Goal: Task Accomplishment & Management: Complete application form

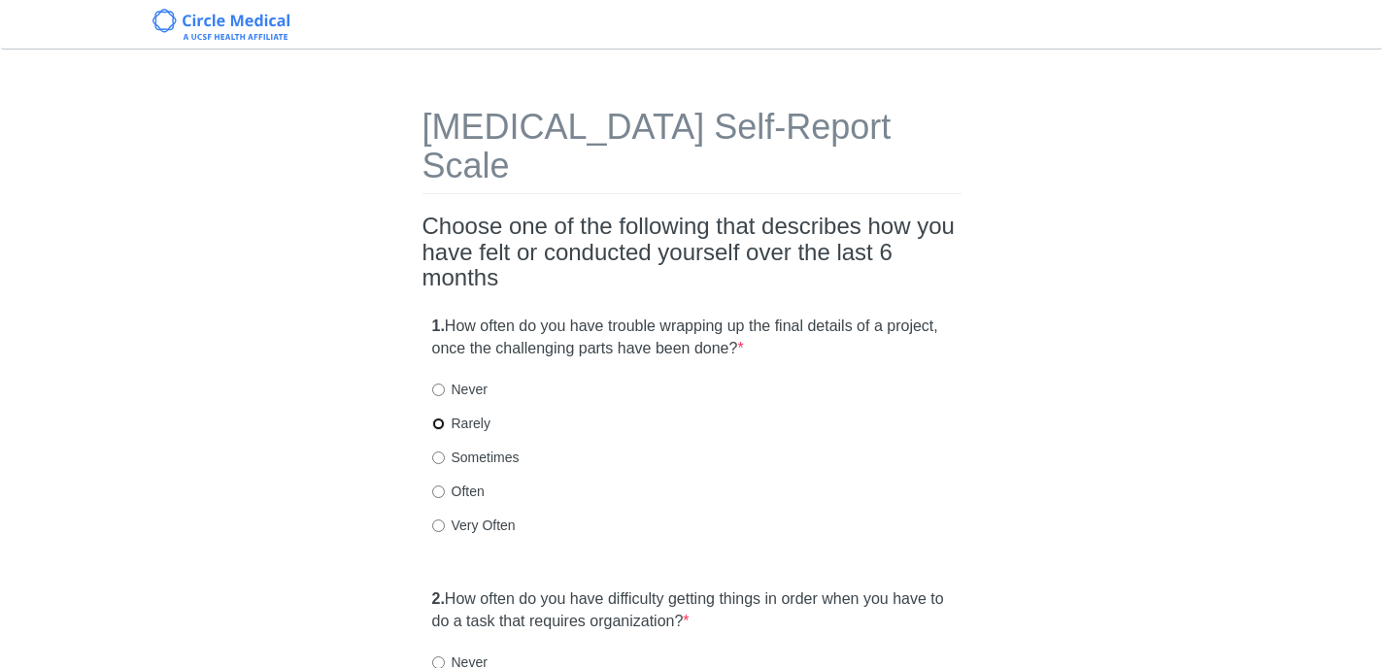
click at [437, 418] on input "Rarely" at bounding box center [438, 424] width 13 height 13
radio input "true"
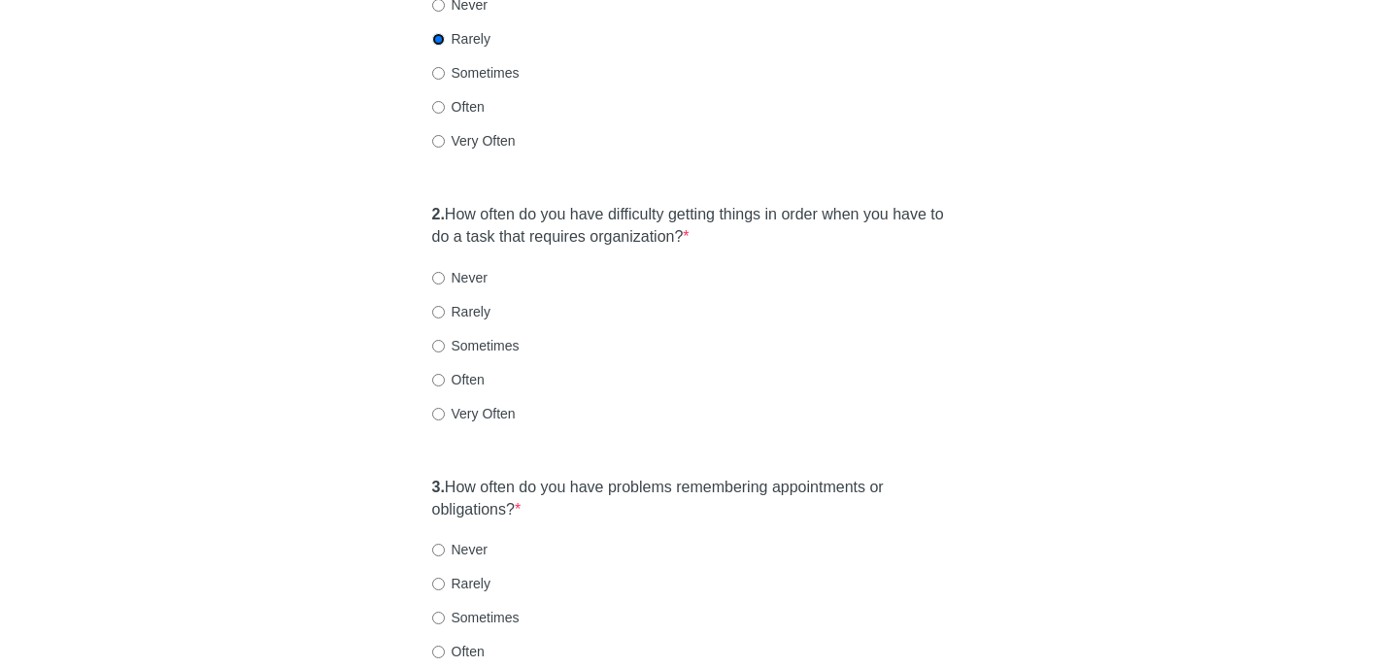
scroll to position [393, 0]
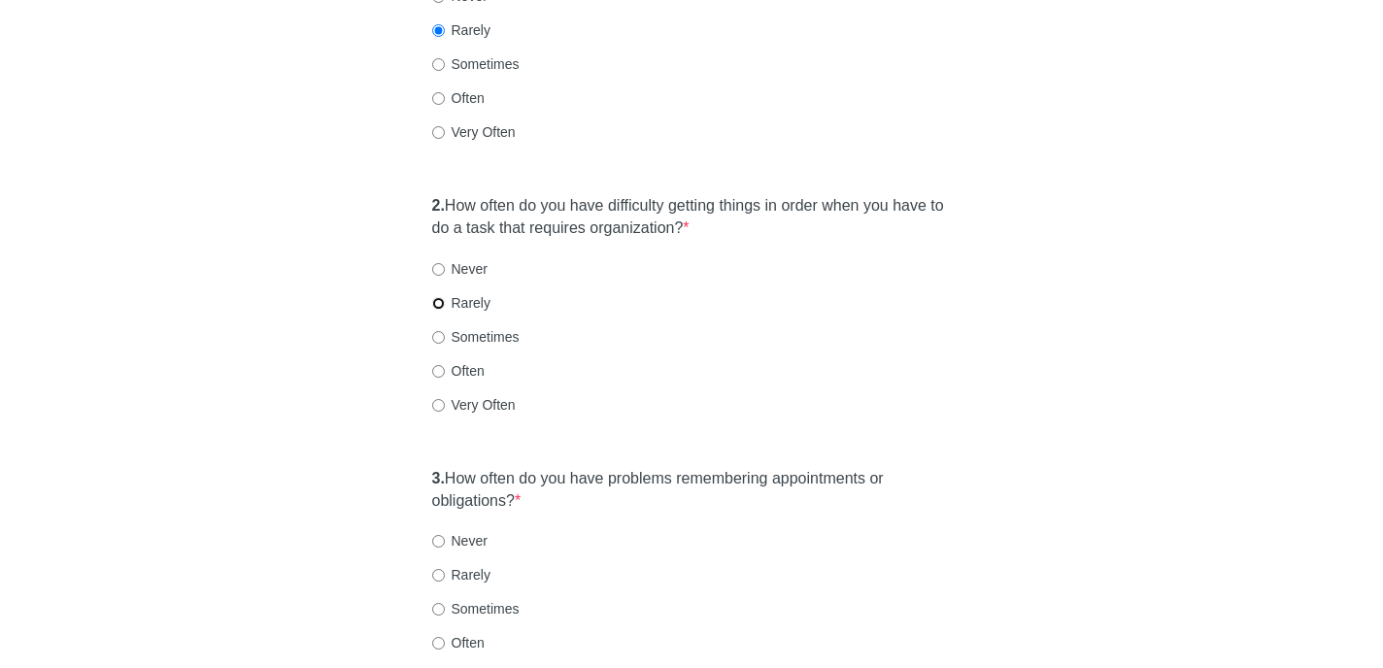
click at [438, 297] on input "Rarely" at bounding box center [438, 303] width 13 height 13
radio input "true"
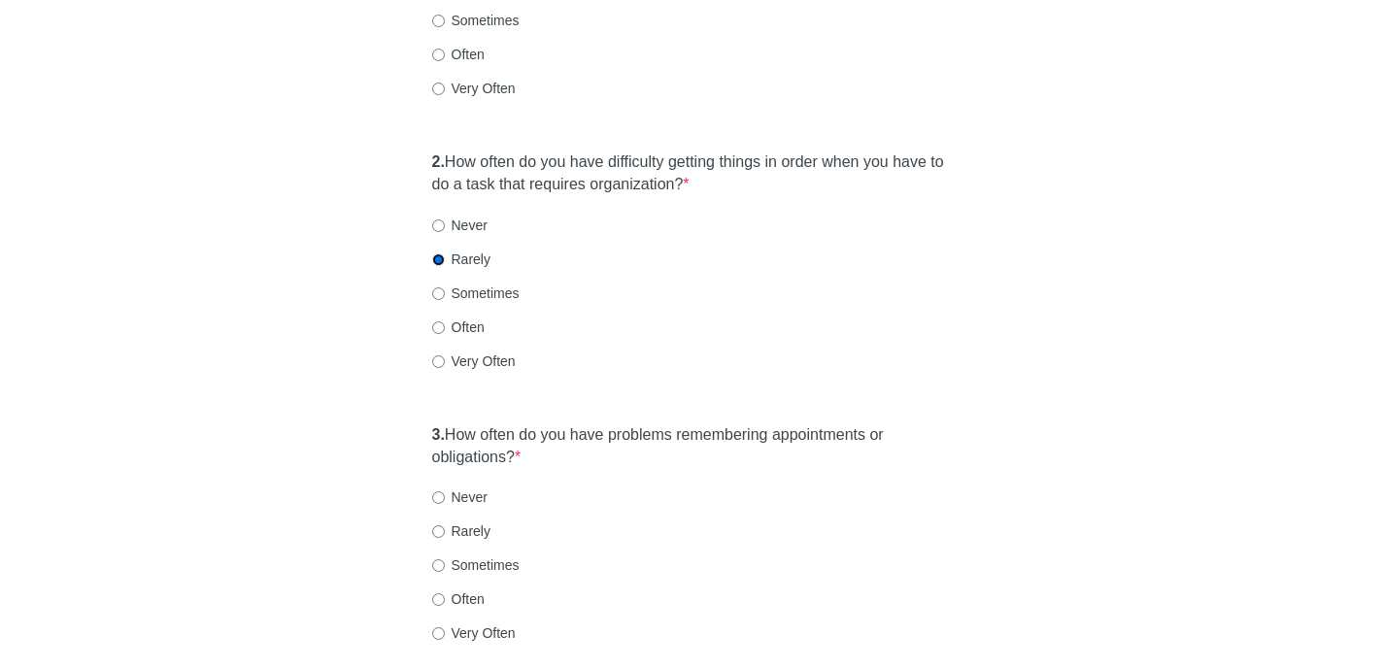
scroll to position [440, 0]
click at [445, 553] on label "Sometimes" at bounding box center [475, 562] width 87 height 19
click at [445, 557] on input "Sometimes" at bounding box center [438, 563] width 13 height 13
radio input "true"
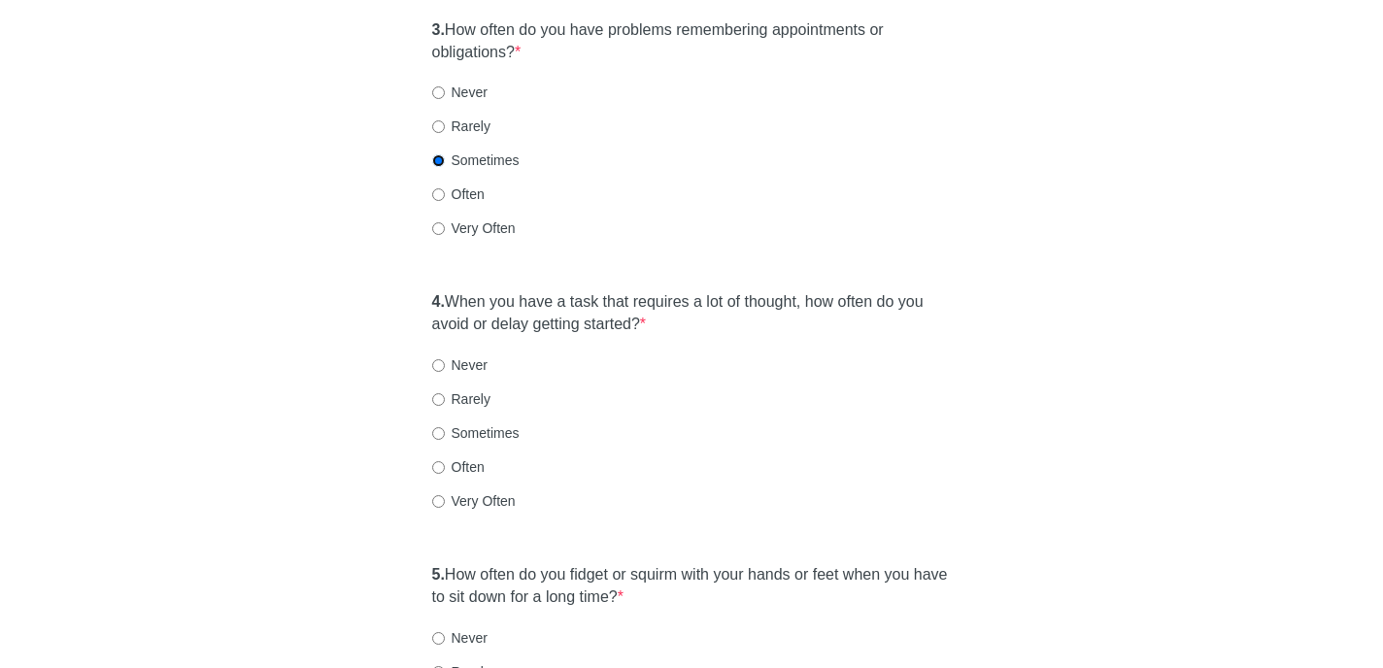
scroll to position [851, 0]
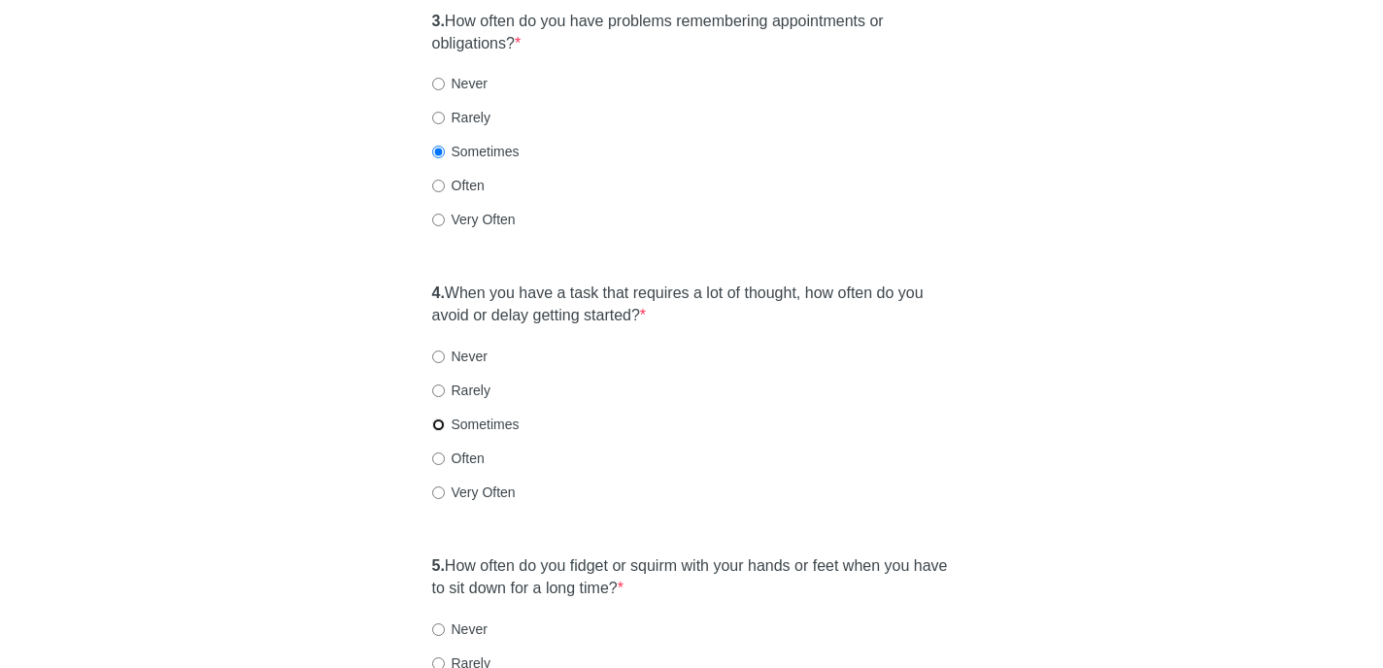
click at [438, 419] on input "Sometimes" at bounding box center [438, 425] width 13 height 13
radio input "true"
click at [443, 385] on input "Rarely" at bounding box center [438, 391] width 13 height 13
radio input "true"
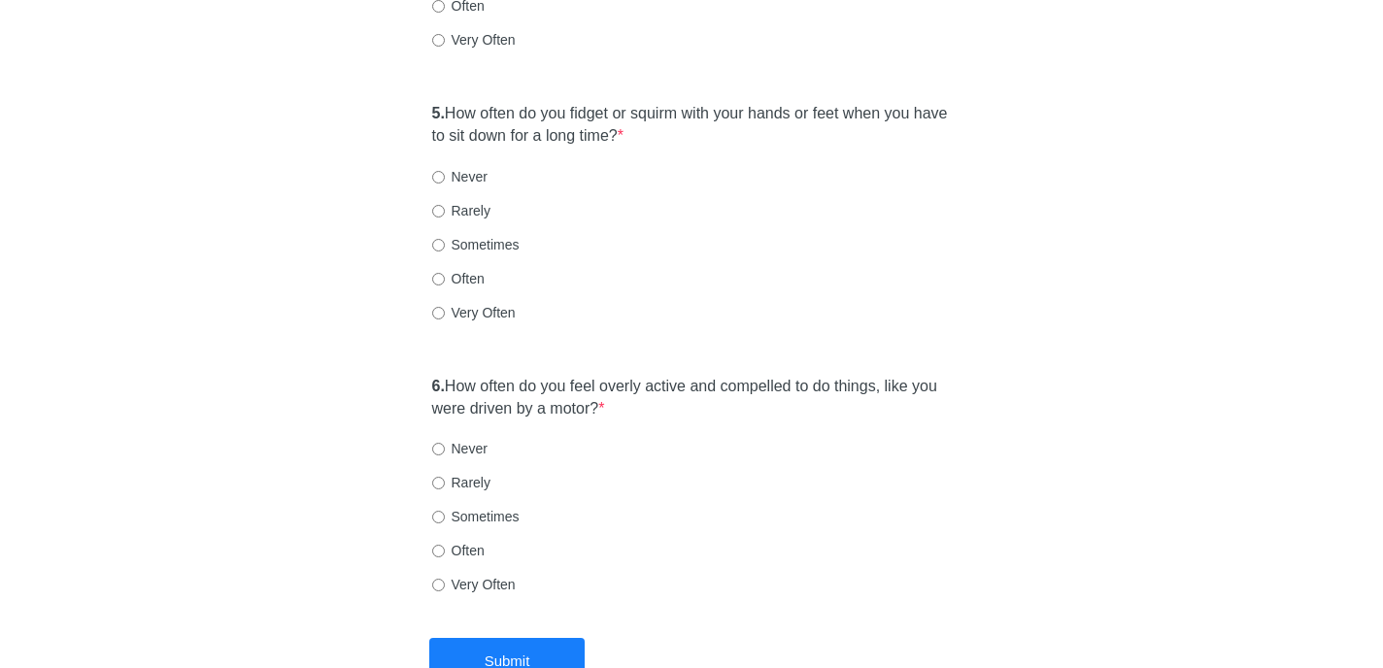
scroll to position [1333, 0]
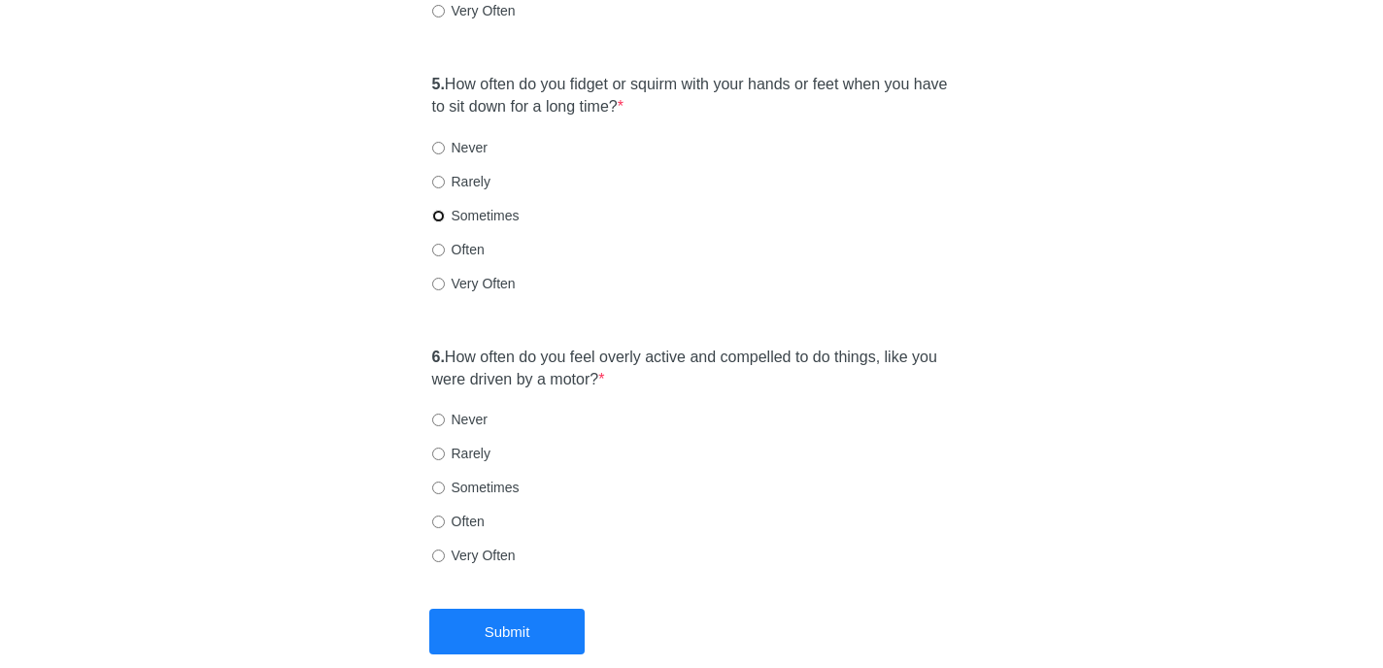
click at [436, 210] on input "Sometimes" at bounding box center [438, 216] width 13 height 13
radio input "true"
click at [442, 482] on input "Sometimes" at bounding box center [438, 488] width 13 height 13
radio input "true"
click at [443, 448] on input "Rarely" at bounding box center [438, 454] width 13 height 13
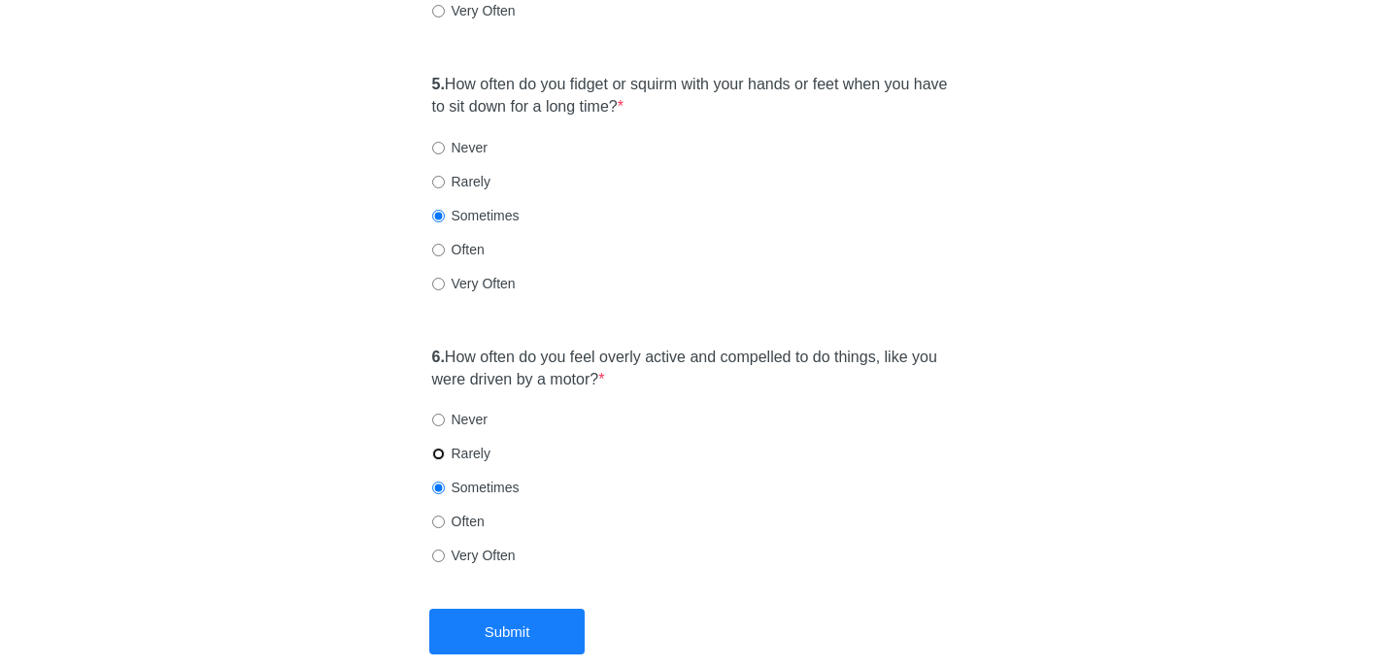
radio input "true"
click at [525, 609] on button "Submit" at bounding box center [506, 632] width 155 height 46
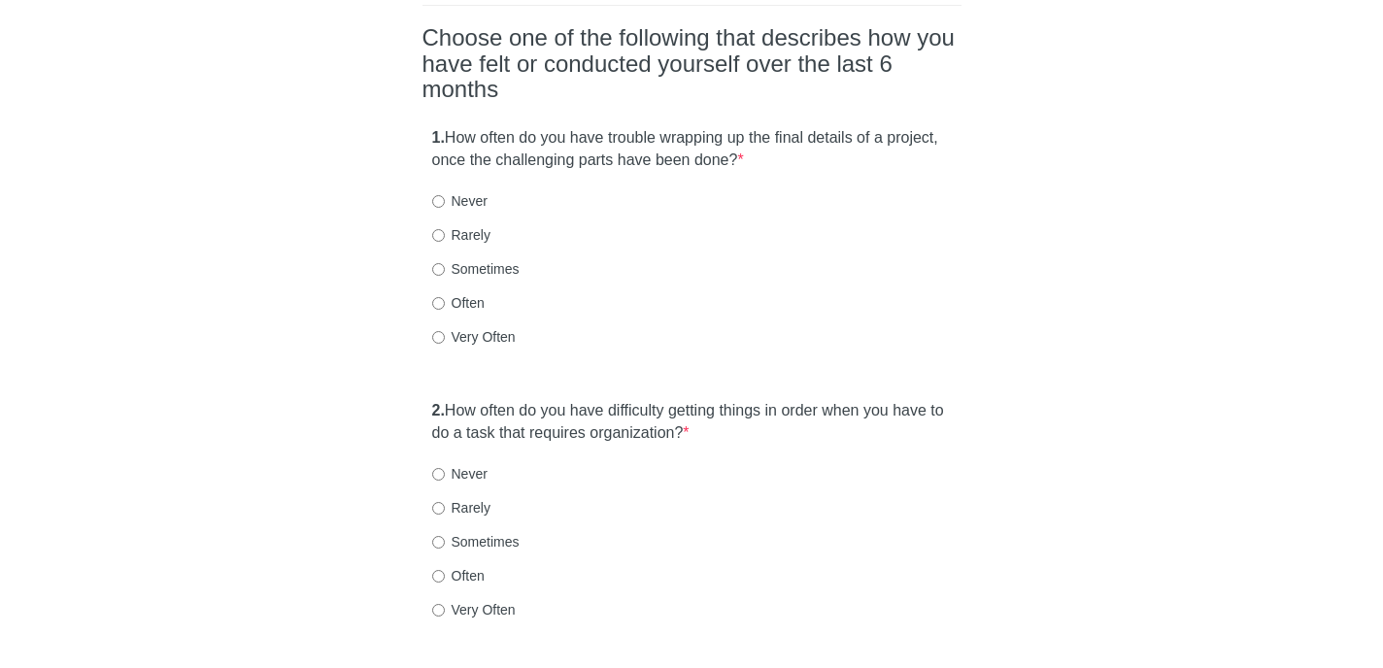
scroll to position [191, 0]
click at [438, 226] on input "Rarely" at bounding box center [438, 232] width 13 height 13
radio input "true"
click at [442, 465] on input "Never" at bounding box center [438, 471] width 13 height 13
radio input "true"
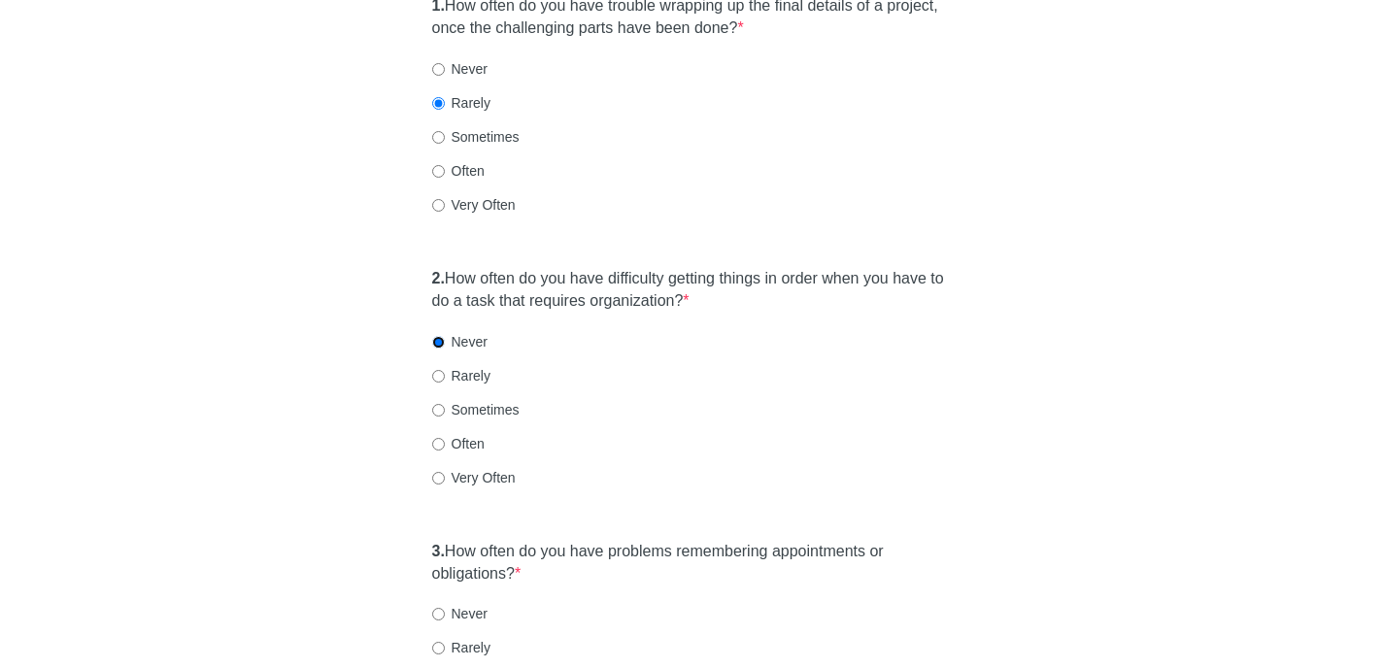
scroll to position [359, 0]
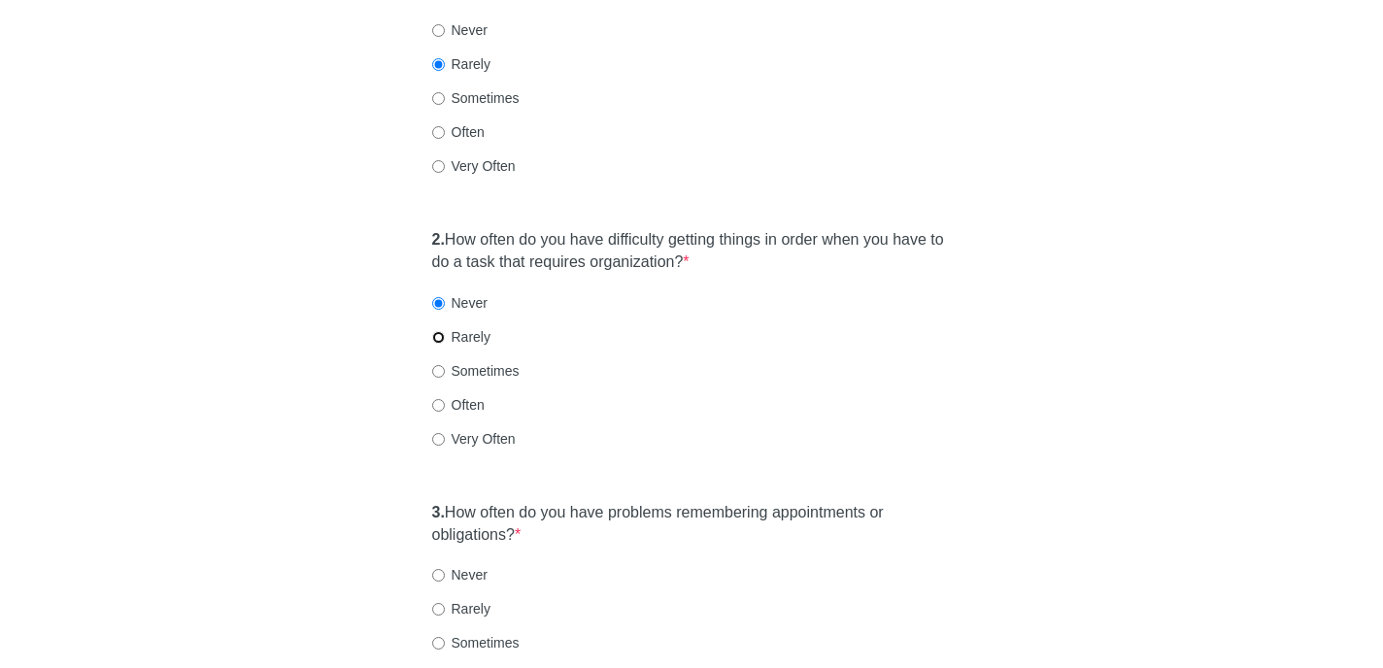
click at [440, 331] on input "Rarely" at bounding box center [438, 337] width 13 height 13
radio input "true"
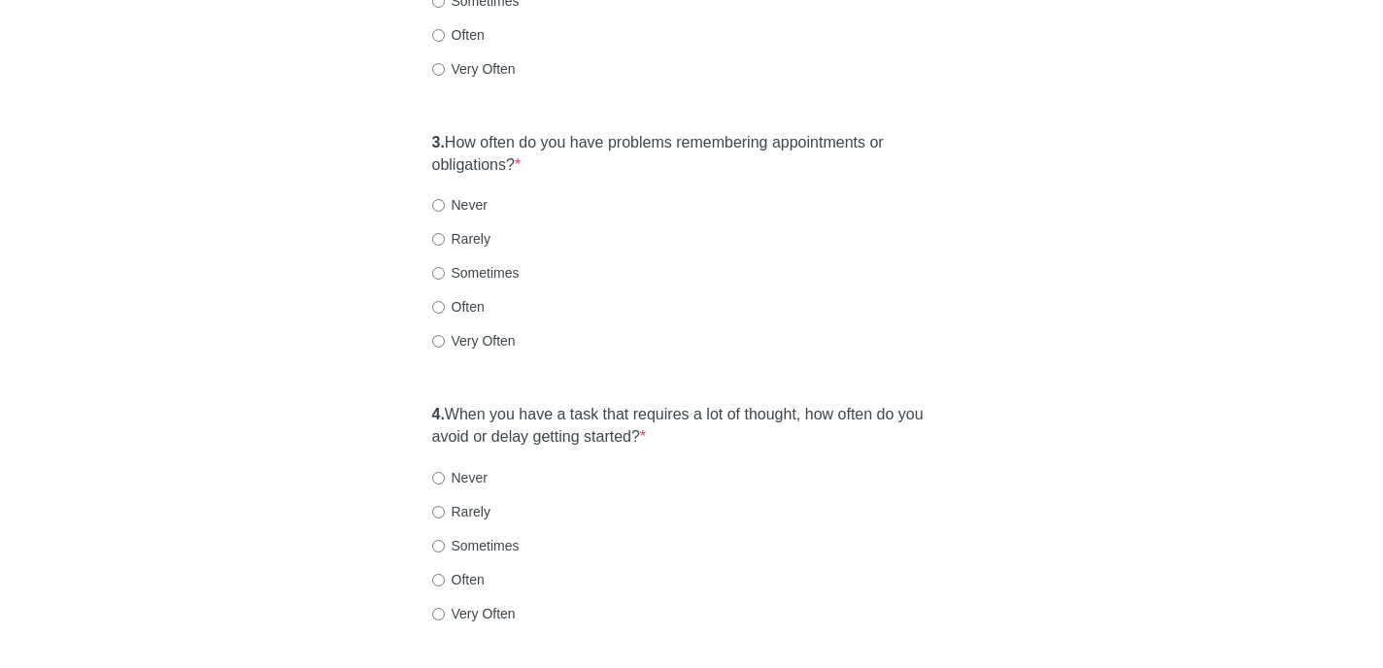
scroll to position [735, 0]
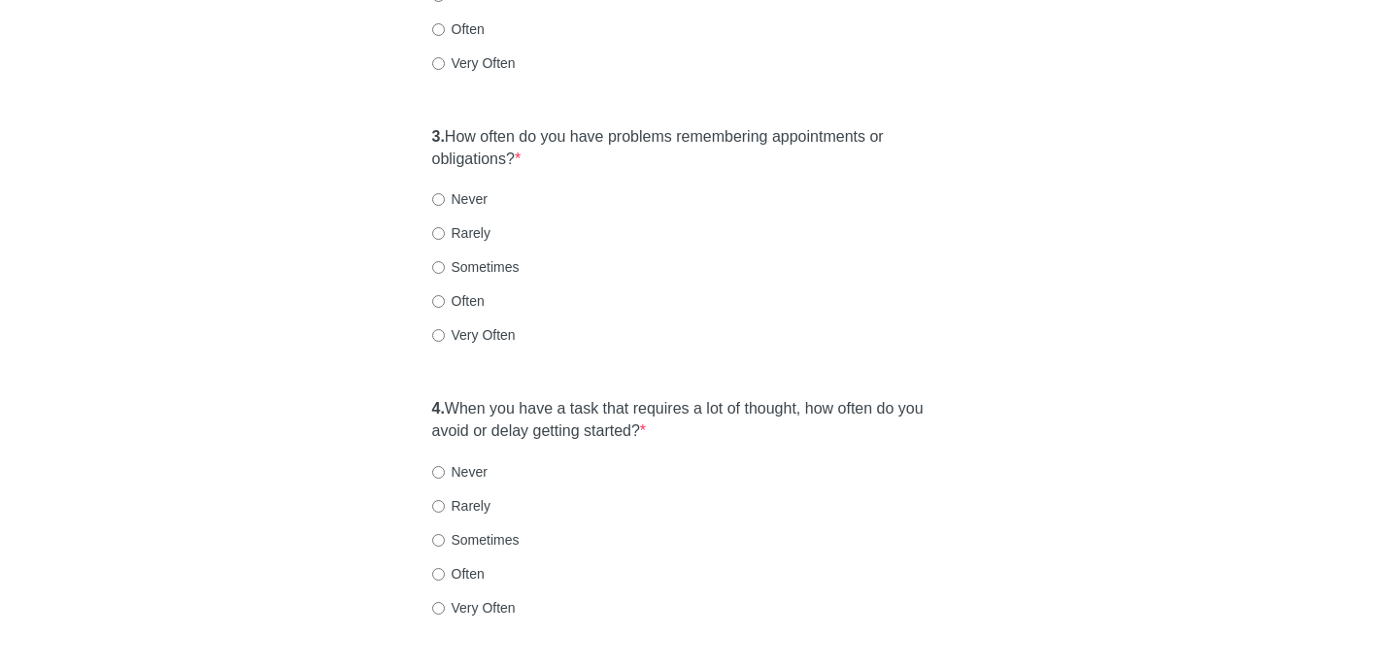
click at [444, 257] on label "Sometimes" at bounding box center [475, 266] width 87 height 19
click at [444, 261] on input "Sometimes" at bounding box center [438, 267] width 13 height 13
radio input "true"
click at [439, 534] on input "Sometimes" at bounding box center [438, 540] width 13 height 13
radio input "true"
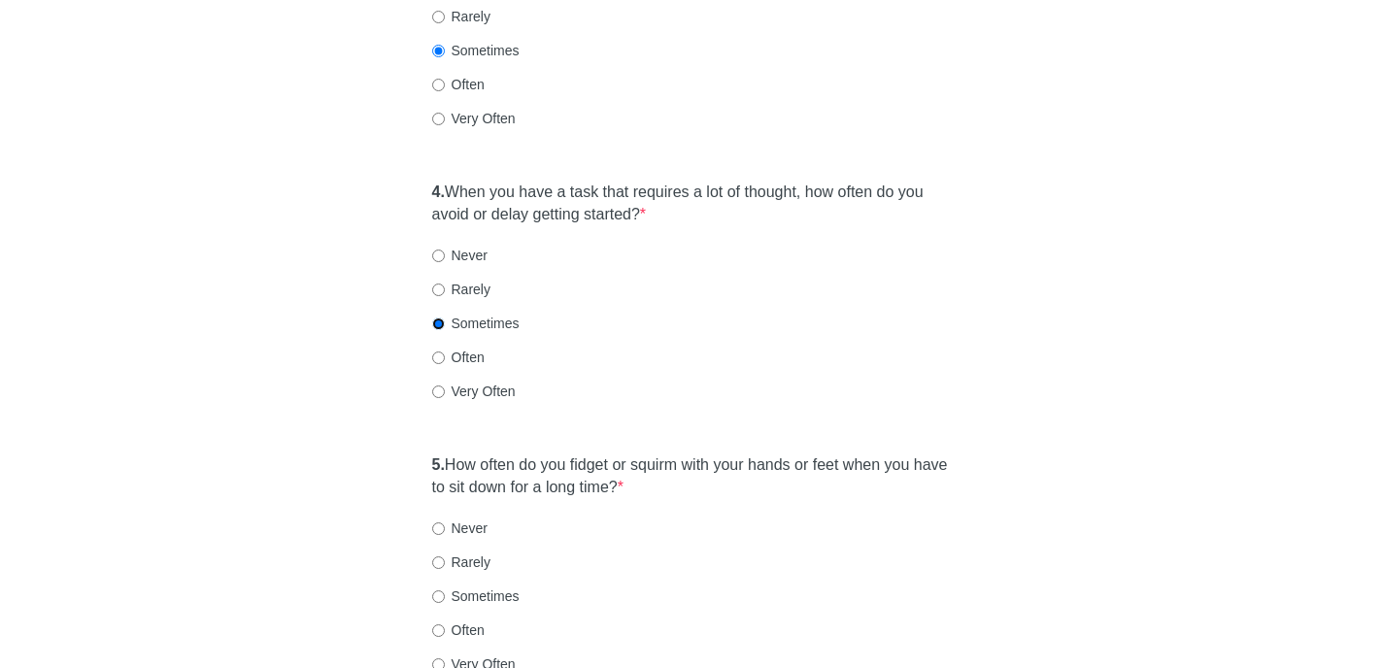
scroll to position [958, 0]
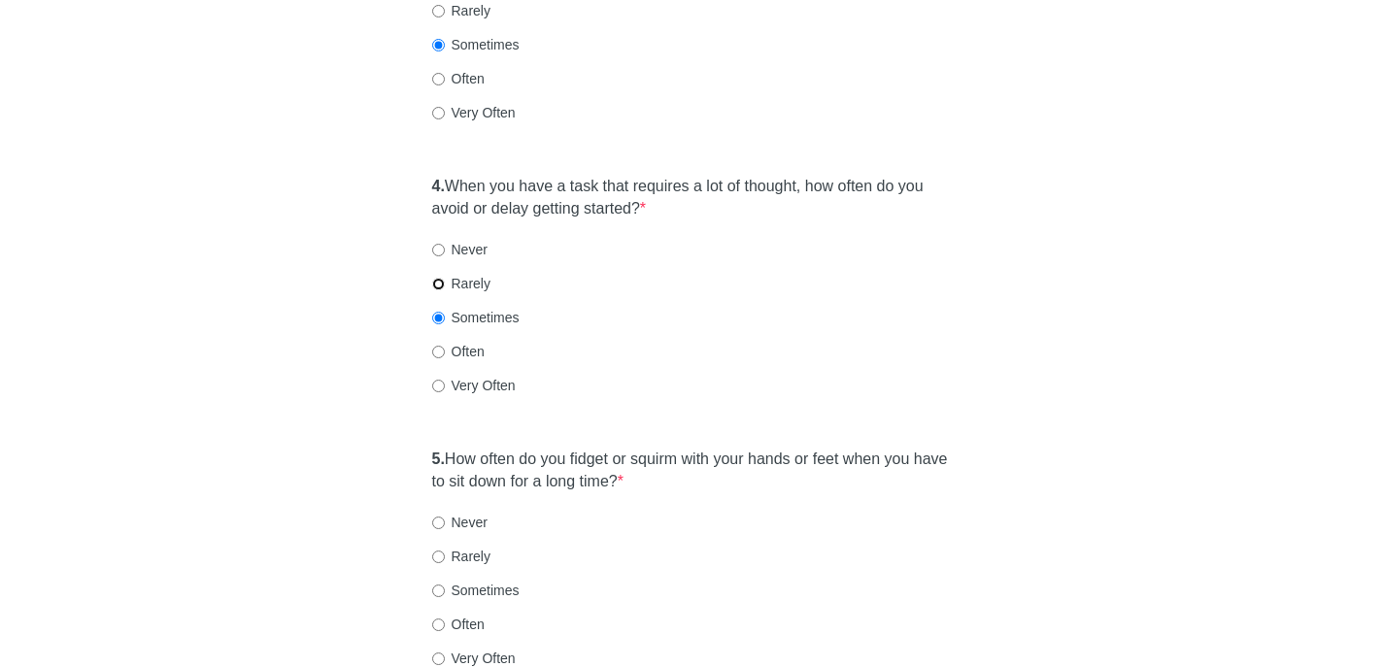
click at [440, 278] on input "Rarely" at bounding box center [438, 284] width 13 height 13
radio input "true"
click at [436, 551] on input "Rarely" at bounding box center [438, 557] width 13 height 13
radio input "true"
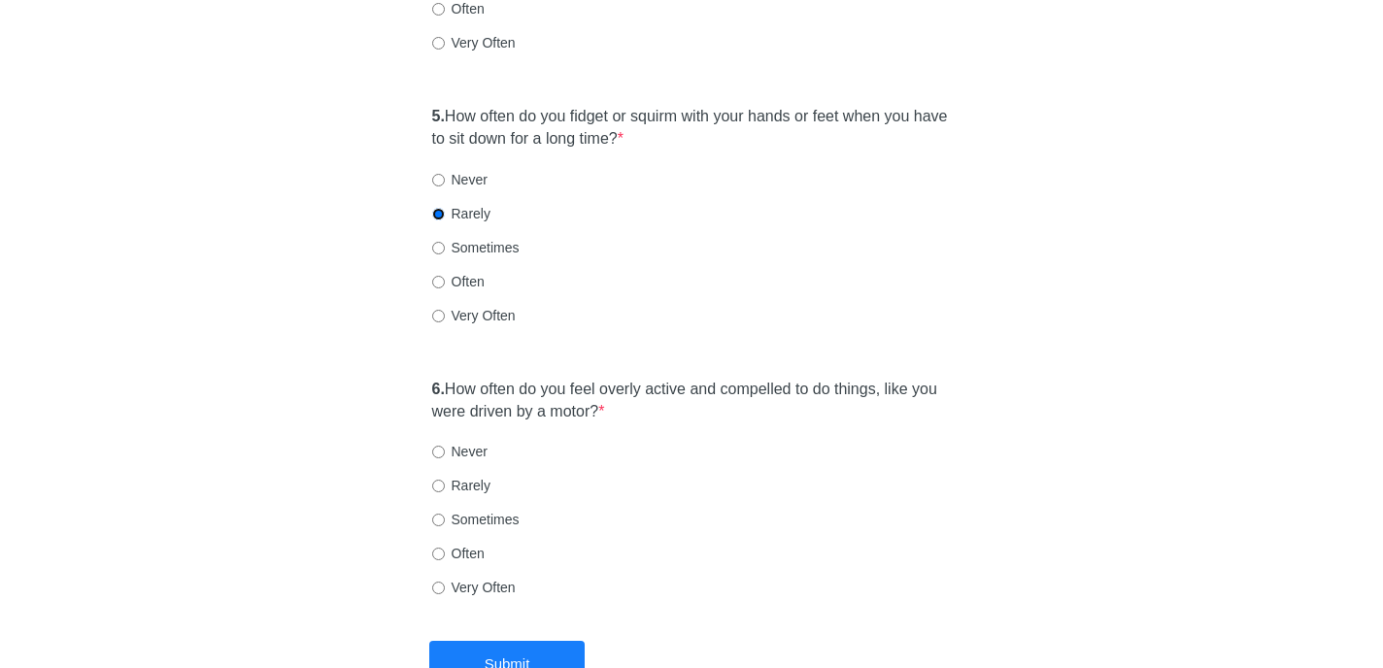
scroll to position [1309, 0]
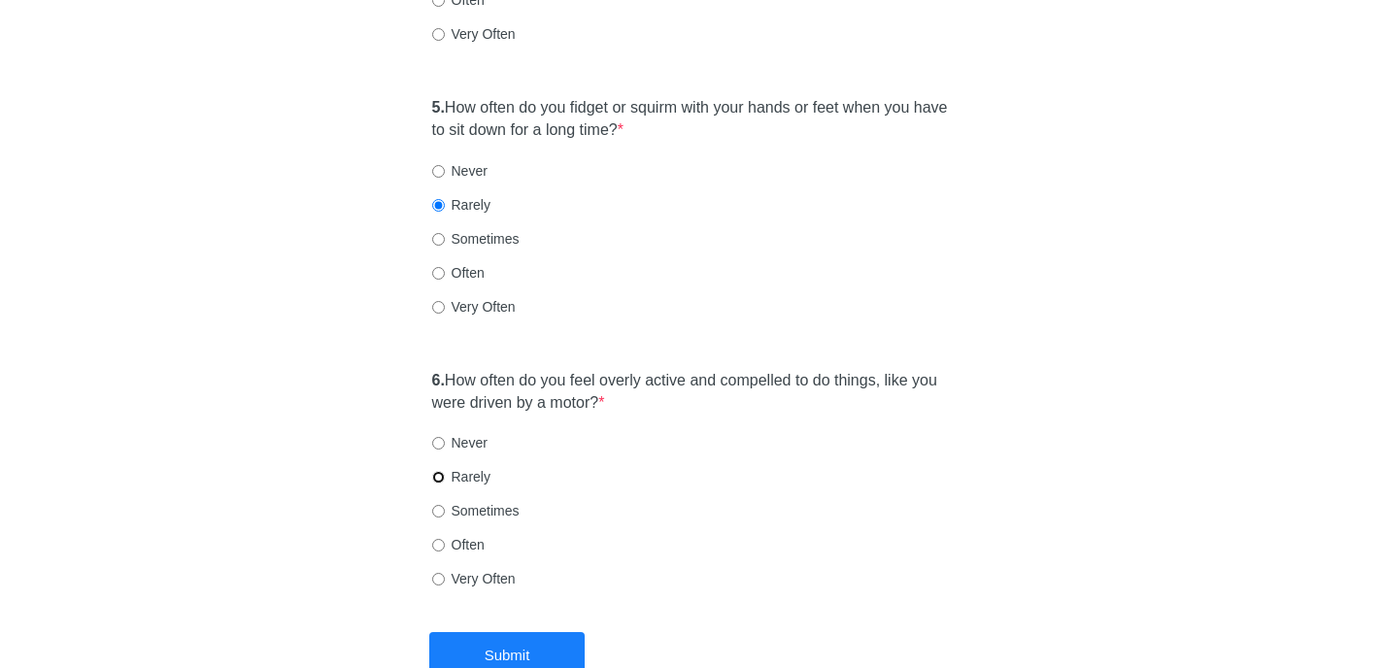
click at [439, 471] on input "Rarely" at bounding box center [438, 477] width 13 height 13
radio input "true"
click at [443, 505] on input "Sometimes" at bounding box center [438, 511] width 13 height 13
radio input "true"
click at [483, 632] on button "Submit" at bounding box center [506, 655] width 155 height 46
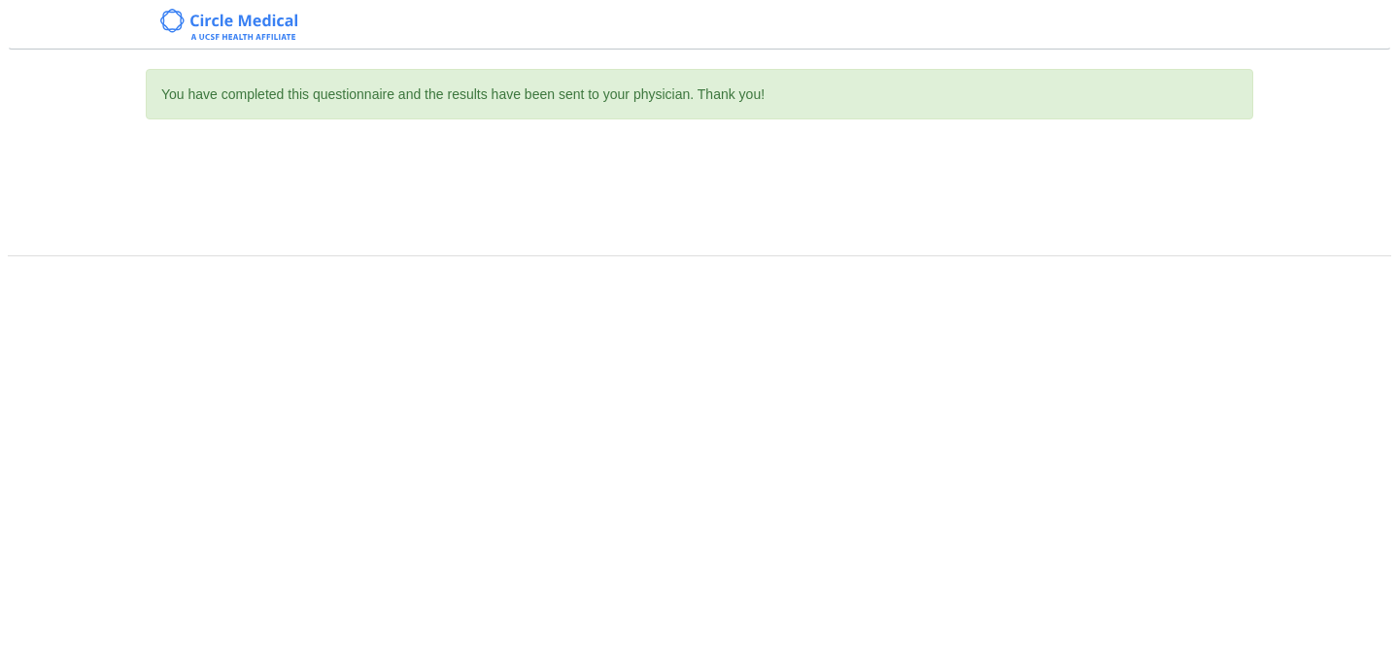
scroll to position [0, 0]
